Goal: Task Accomplishment & Management: Manage account settings

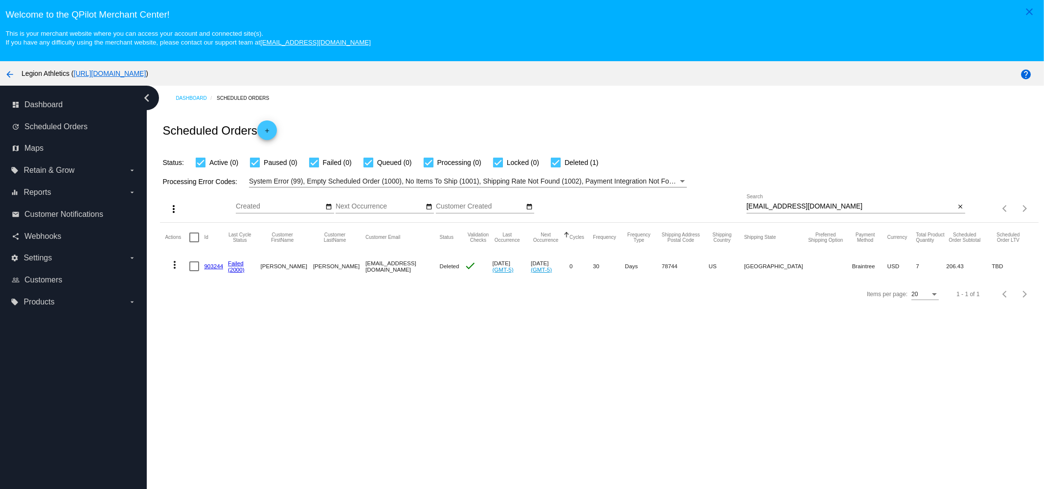
click at [815, 202] on div "[EMAIL_ADDRESS][DOMAIN_NAME] Search" at bounding box center [851, 203] width 209 height 19
paste input "stephdrakefitness"
type input "[EMAIL_ADDRESS][DOMAIN_NAME]"
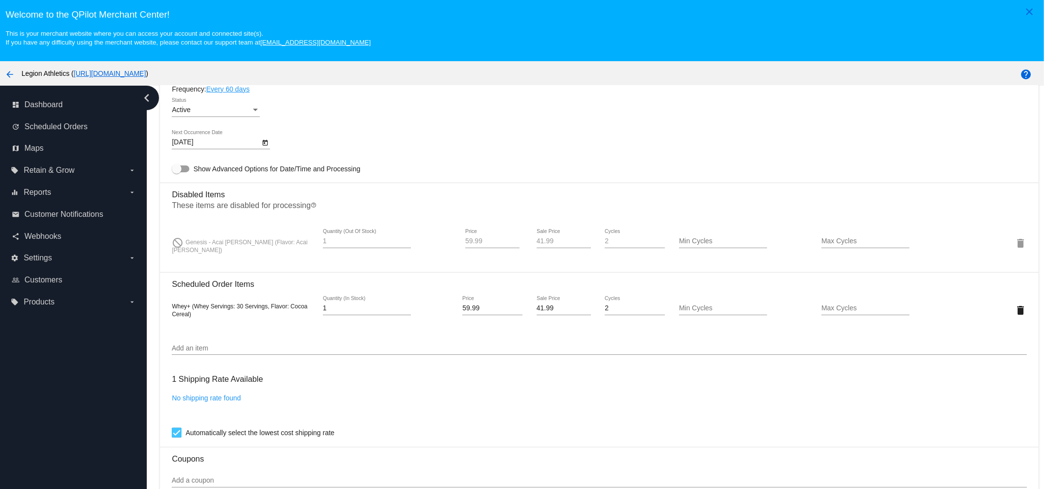
scroll to position [612, 0]
click at [243, 345] on div "Add an item" at bounding box center [599, 343] width 855 height 19
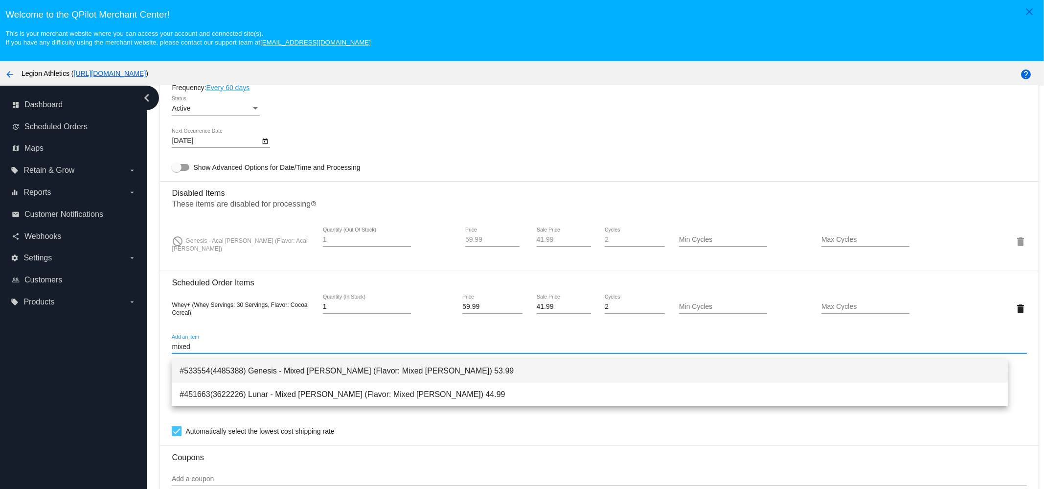
type input "mixed"
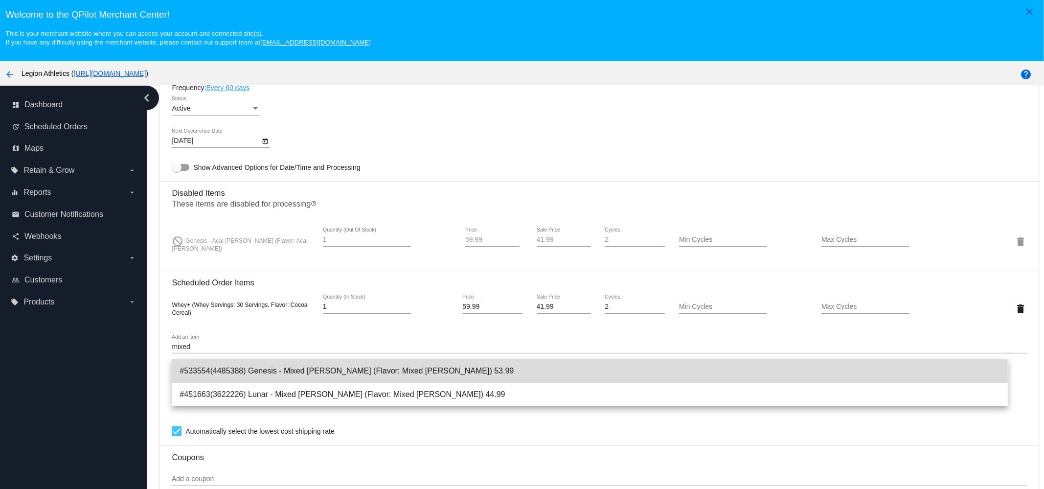
click at [248, 368] on span "#533554(4485388) Genesis - Mixed [PERSON_NAME] (Flavor: Mixed [PERSON_NAME]) 53…" at bounding box center [590, 370] width 821 height 23
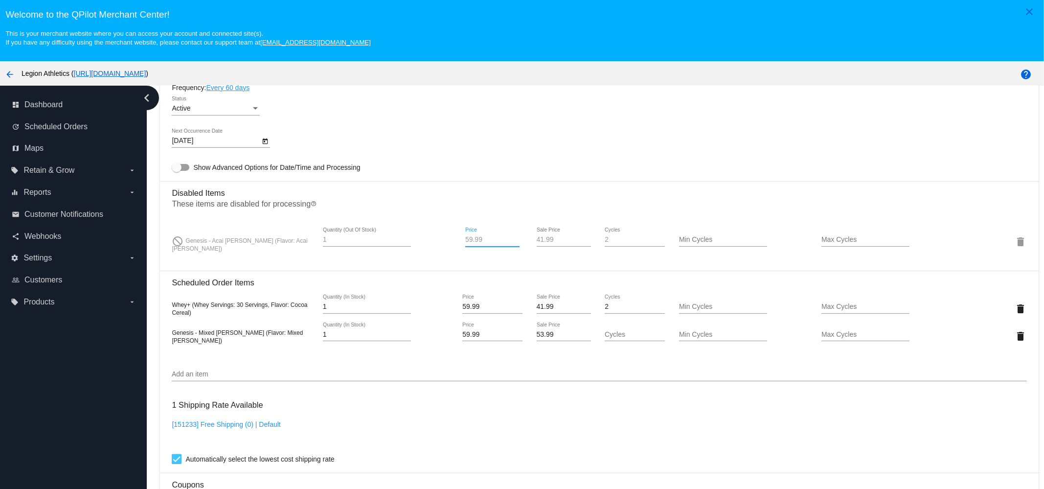
drag, startPoint x: 492, startPoint y: 246, endPoint x: 424, endPoint y: 246, distance: 68.0
click at [424, 246] on div "do_not_disturb Genesis - Acai [PERSON_NAME] (Flavor: Acai [PERSON_NAME]) 1 Quan…" at bounding box center [599, 242] width 855 height 28
click at [543, 240] on div "41.99 Sale Price" at bounding box center [564, 237] width 54 height 19
click at [545, 339] on input "53.99" at bounding box center [564, 335] width 54 height 8
paste input "41"
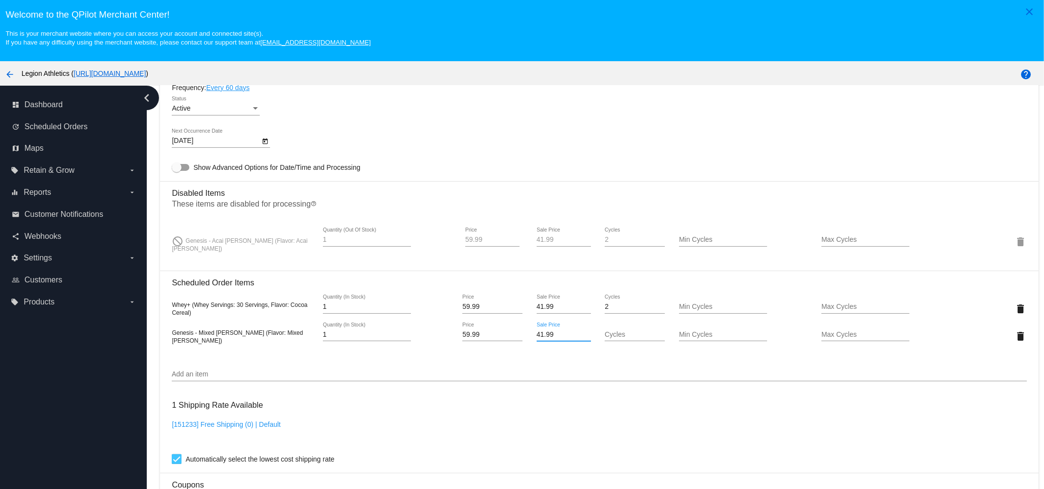
type input "41.99"
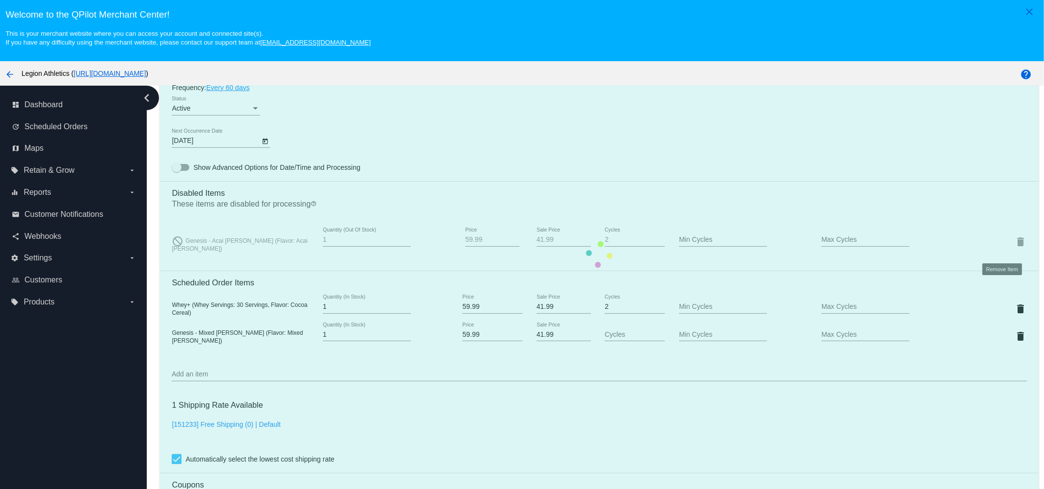
click at [1011, 251] on mat-card "Customer 1627137: [PERSON_NAME] [EMAIL_ADDRESS][DOMAIN_NAME] Customer Shipping …" at bounding box center [599, 255] width 878 height 1096
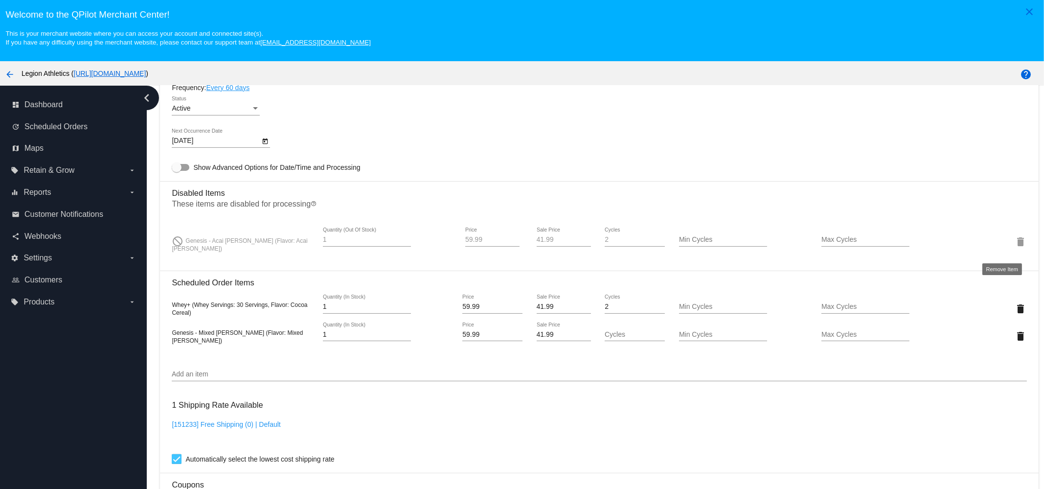
click at [1015, 248] on mat-icon "delete" at bounding box center [1021, 242] width 12 height 12
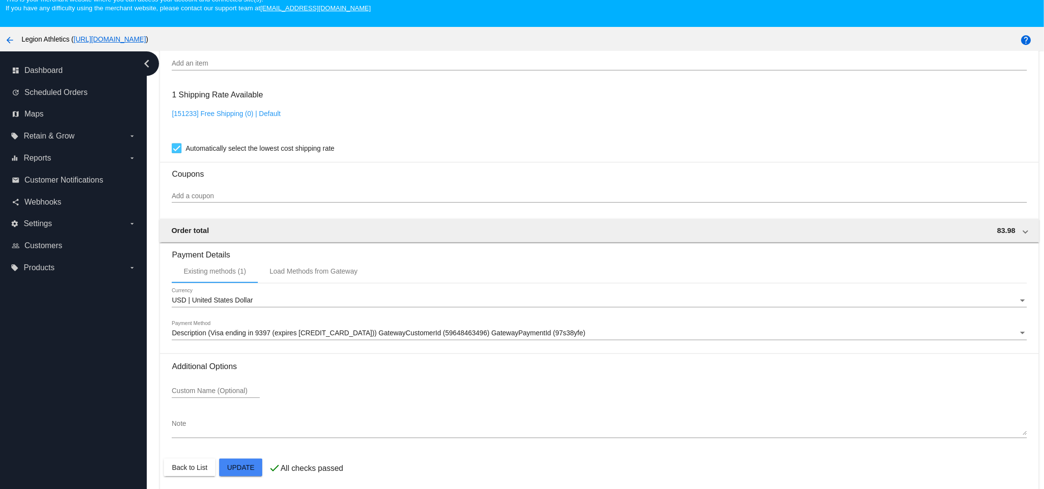
scroll to position [61, 0]
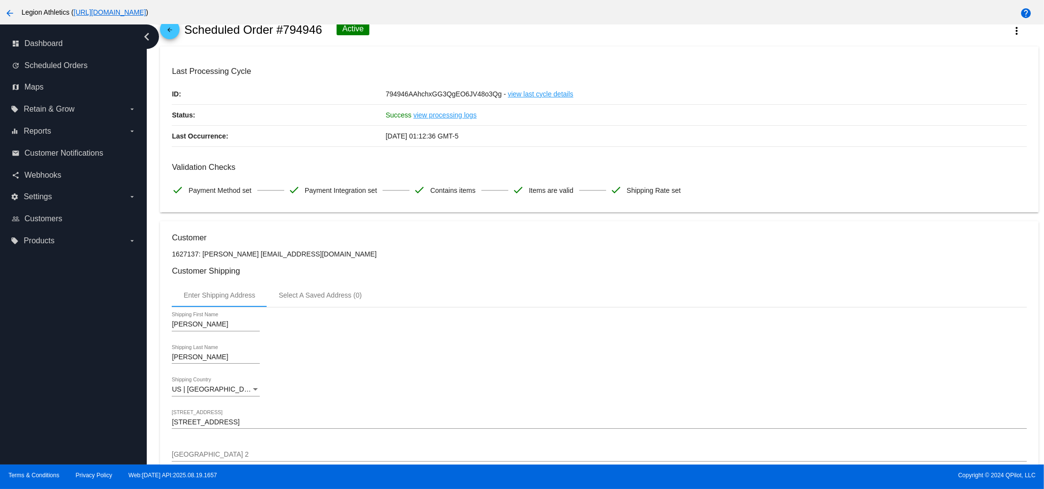
scroll to position [0, 0]
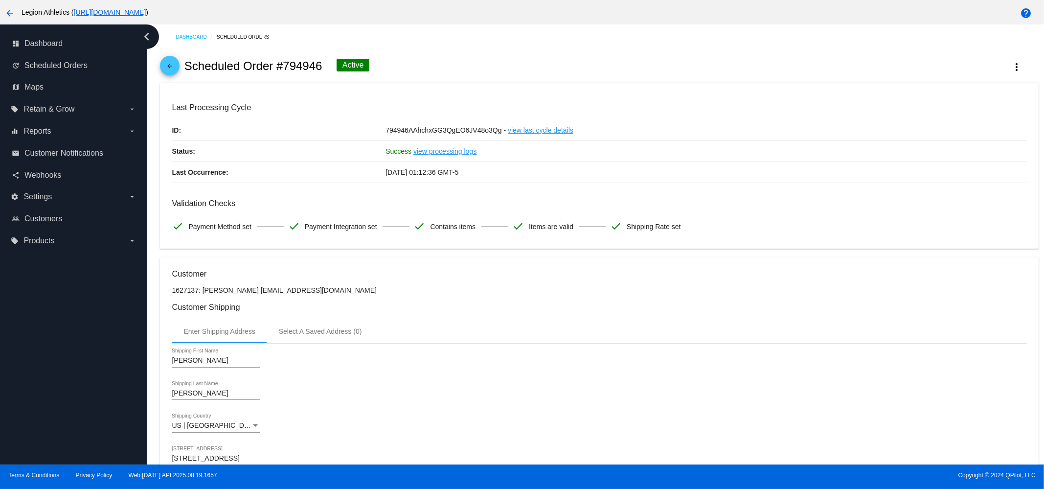
click at [172, 72] on mat-icon "arrow_back" at bounding box center [170, 69] width 12 height 12
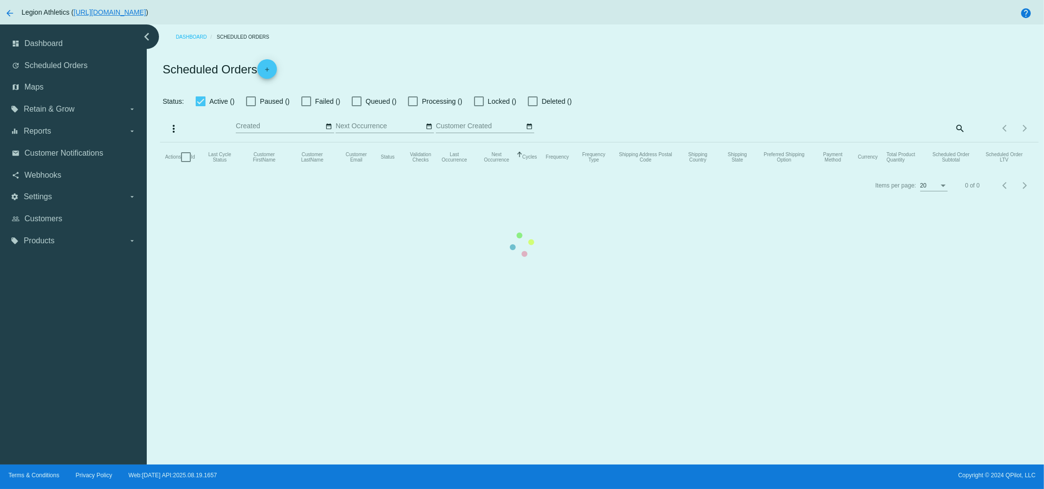
checkbox input "true"
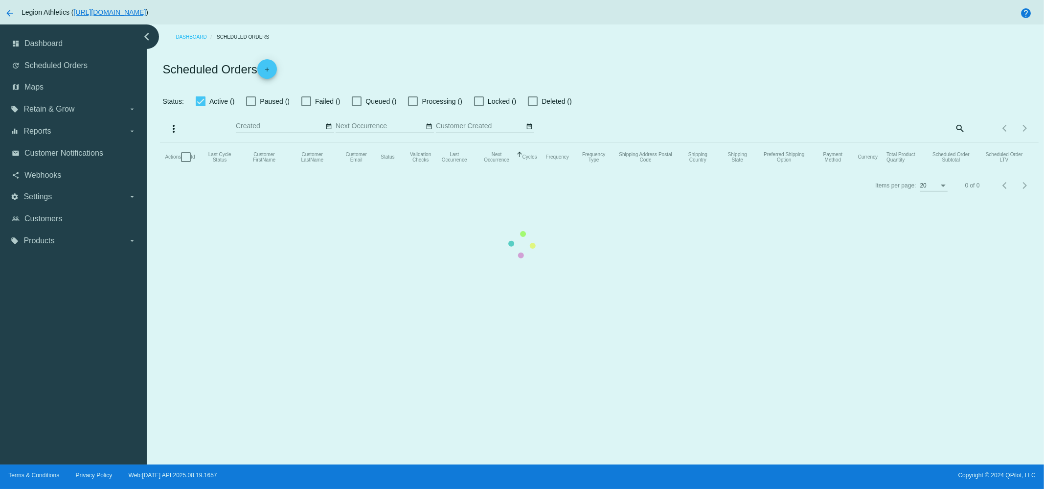
checkbox input "true"
